Goal: Information Seeking & Learning: Learn about a topic

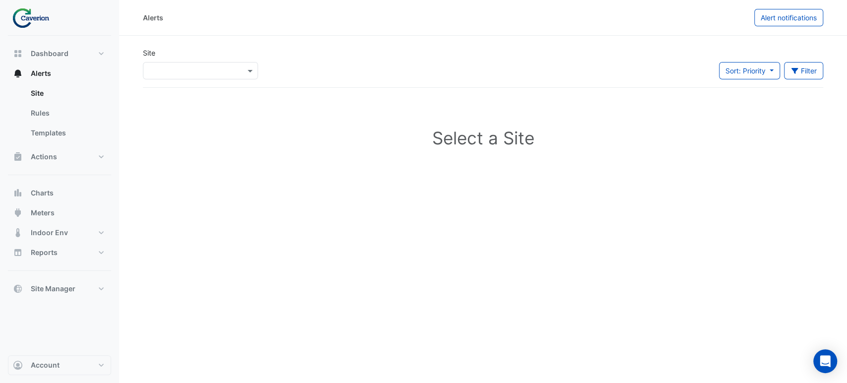
click at [168, 91] on app-alert-tickets "Site Select a Site × Sort: Priority Priority Updated Filter Title Priority Filt…" at bounding box center [483, 116] width 680 height 136
click at [164, 76] on div "Select a Site ×" at bounding box center [200, 70] width 115 height 17
click at [159, 105] on span "K29" at bounding box center [157, 106] width 13 height 8
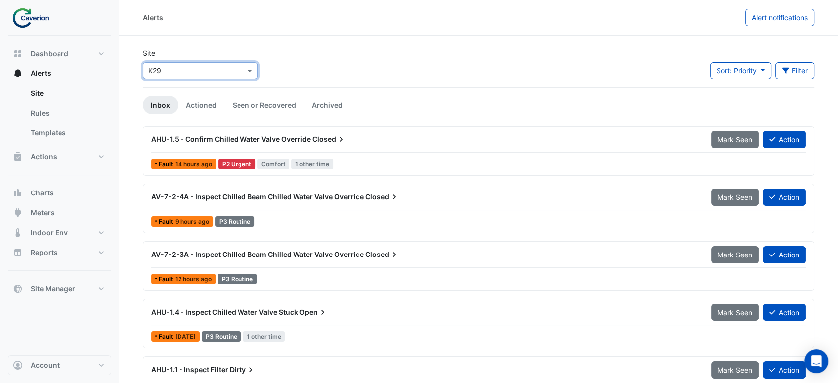
scroll to position [29, 0]
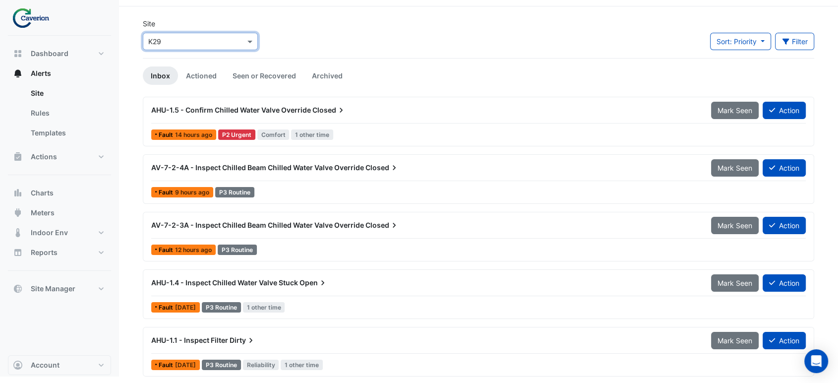
click at [332, 169] on span "AV-7-2-4A - Inspect Chilled Beam Chilled Water Valve Override" at bounding box center [257, 167] width 213 height 8
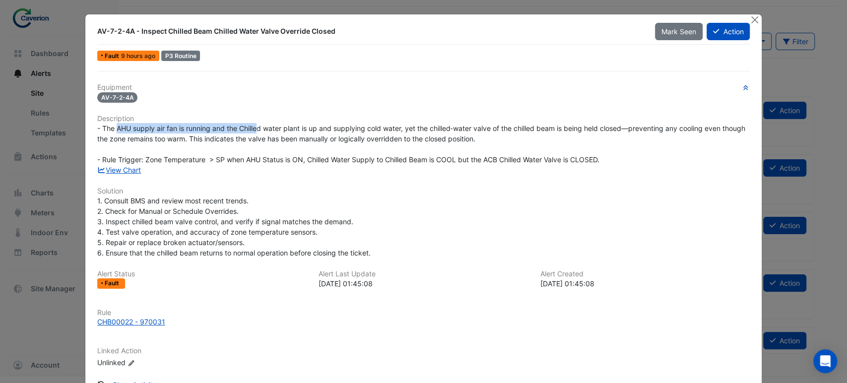
drag, startPoint x: 115, startPoint y: 126, endPoint x: 259, endPoint y: 123, distance: 143.9
click at [258, 124] on span "- The AHU supply air fan is running and the Chilled water plant is up and suppl…" at bounding box center [422, 144] width 650 height 40
click at [259, 124] on span "- The AHU supply air fan is running and the Chilled water plant is up and suppl…" at bounding box center [422, 144] width 650 height 40
drag, startPoint x: 168, startPoint y: 121, endPoint x: 262, endPoint y: 122, distance: 93.7
click at [262, 122] on div "Equipment AV-7-2-4A Description - The AHU supply air fan is running and the Chi…" at bounding box center [423, 229] width 653 height 293
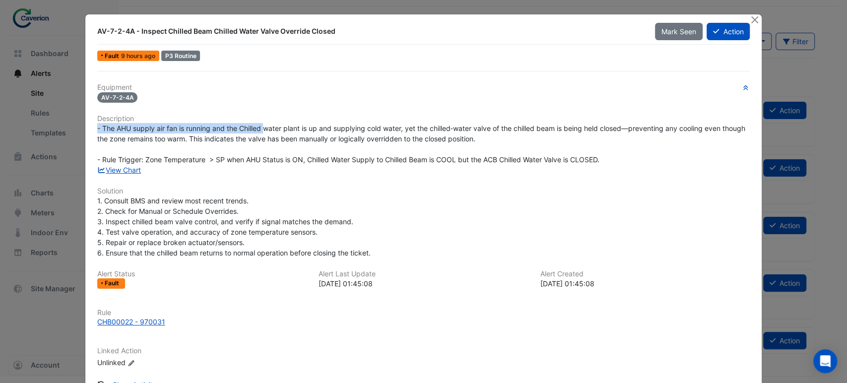
click at [263, 122] on h6 "Description" at bounding box center [423, 119] width 653 height 8
drag, startPoint x: 213, startPoint y: 122, endPoint x: 309, endPoint y: 127, distance: 96.8
click at [307, 127] on div "- The AHU supply air fan is running and the Chilled water plant is up and suppl…" at bounding box center [423, 144] width 653 height 42
click at [310, 127] on span "- The AHU supply air fan is running and the Chilled water plant is up and suppl…" at bounding box center [422, 144] width 650 height 40
drag, startPoint x: 270, startPoint y: 126, endPoint x: 410, endPoint y: 126, distance: 139.9
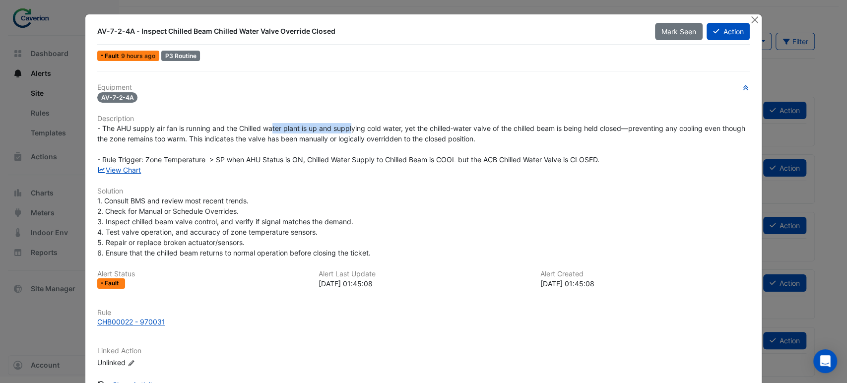
click at [404, 127] on span "- The AHU supply air fan is running and the Chilled water plant is up and suppl…" at bounding box center [422, 144] width 650 height 40
click at [410, 126] on span "- The AHU supply air fan is running and the Chilled water plant is up and suppl…" at bounding box center [422, 144] width 650 height 40
drag, startPoint x: 352, startPoint y: 123, endPoint x: 457, endPoint y: 118, distance: 105.3
click at [452, 118] on div "Equipment AV-7-2-4A Description - The AHU supply air fan is running and the Chi…" at bounding box center [423, 229] width 653 height 293
click at [457, 118] on h6 "Description" at bounding box center [423, 119] width 653 height 8
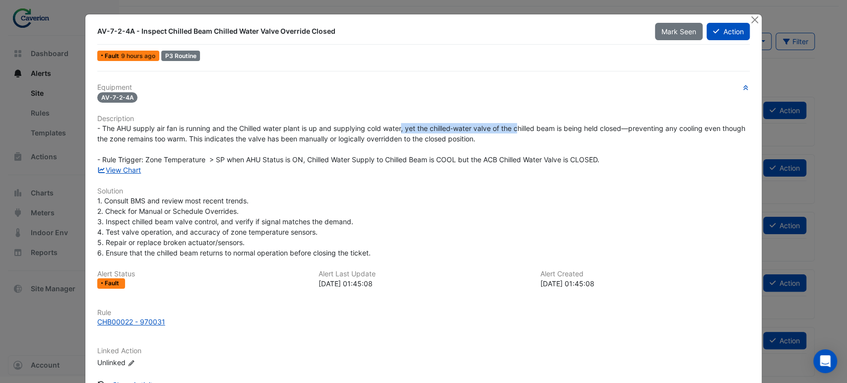
drag, startPoint x: 399, startPoint y: 125, endPoint x: 544, endPoint y: 126, distance: 144.8
click at [542, 126] on span "- The AHU supply air fan is running and the Chilled water plant is up and suppl…" at bounding box center [422, 144] width 650 height 40
click at [544, 126] on span "- The AHU supply air fan is running and the Chilled water plant is up and suppl…" at bounding box center [422, 144] width 650 height 40
drag, startPoint x: 486, startPoint y: 129, endPoint x: 607, endPoint y: 129, distance: 121.0
click at [607, 129] on span "- The AHU supply air fan is running and the Chilled water plant is up and suppl…" at bounding box center [422, 144] width 650 height 40
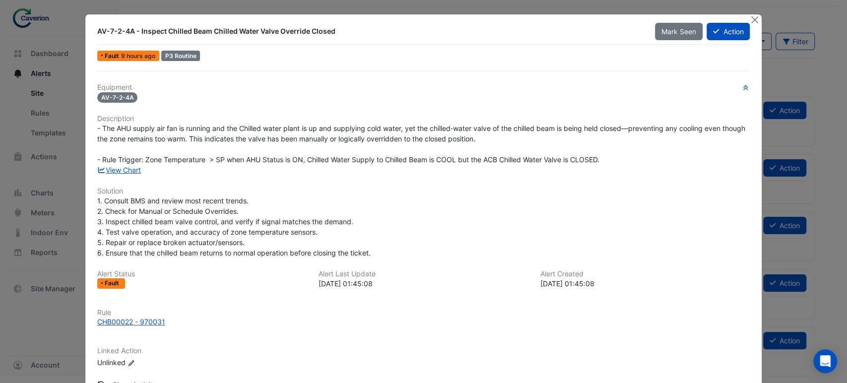
click at [611, 127] on span "- The AHU supply air fan is running and the Chilled water plant is up and suppl…" at bounding box center [422, 144] width 650 height 40
drag, startPoint x: 532, startPoint y: 125, endPoint x: 690, endPoint y: 124, distance: 158.2
click at [682, 126] on span "- The AHU supply air fan is running and the Chilled water plant is up and suppl…" at bounding box center [422, 144] width 650 height 40
click at [690, 124] on span "- The AHU supply air fan is running and the Chilled water plant is up and suppl…" at bounding box center [422, 144] width 650 height 40
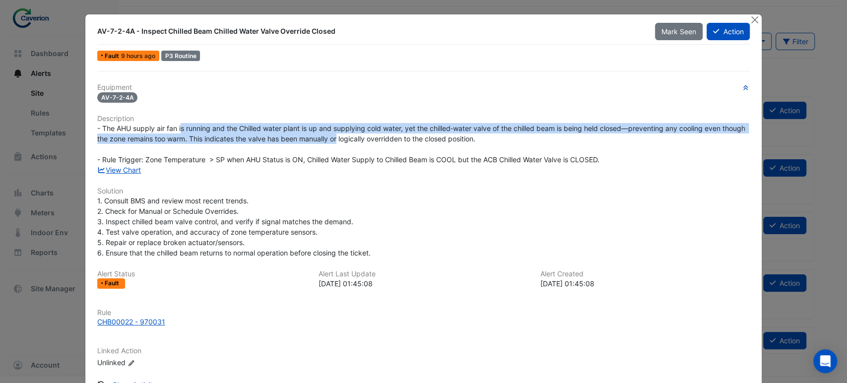
drag, startPoint x: 177, startPoint y: 132, endPoint x: 368, endPoint y: 134, distance: 191.4
click at [366, 134] on div "- The AHU supply air fan is running and the Chilled water plant is up and suppl…" at bounding box center [423, 144] width 653 height 42
click at [369, 134] on span "- The AHU supply air fan is running and the Chilled water plant is up and suppl…" at bounding box center [422, 144] width 650 height 40
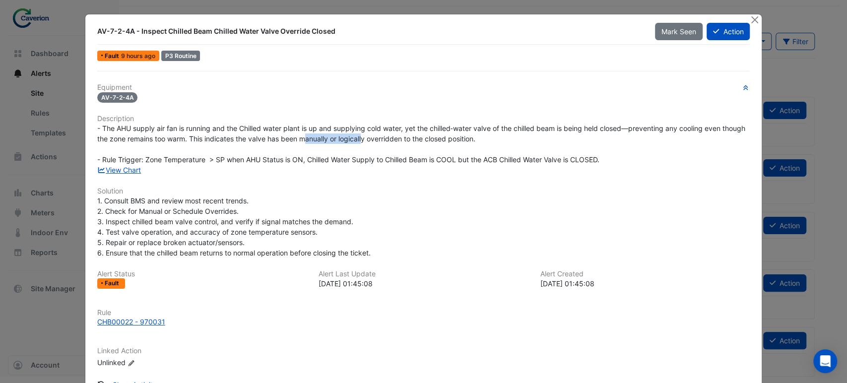
drag, startPoint x: 329, startPoint y: 137, endPoint x: 409, endPoint y: 138, distance: 79.9
click at [403, 138] on span "- The AHU supply air fan is running and the Chilled water plant is up and suppl…" at bounding box center [422, 144] width 650 height 40
click at [410, 138] on span "- The AHU supply air fan is running and the Chilled water plant is up and suppl…" at bounding box center [422, 144] width 650 height 40
click at [749, 18] on button "Close" at bounding box center [754, 19] width 10 height 10
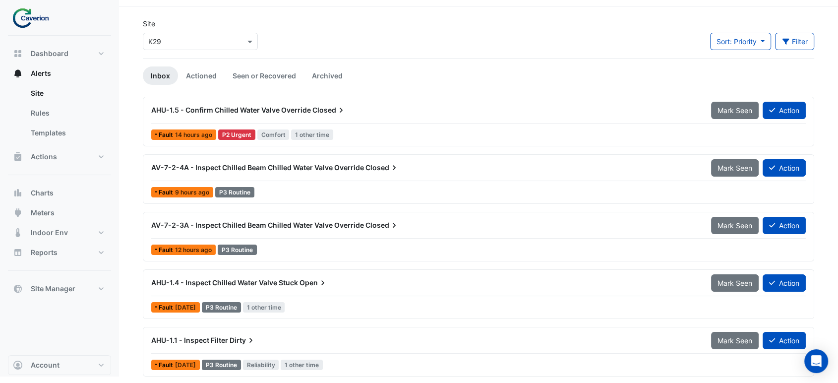
click at [473, 21] on div "Site Select a Site × K29 Sort: Priority Priority Updated Filter Title Priority …" at bounding box center [478, 38] width 683 height 40
